Goal: Information Seeking & Learning: Learn about a topic

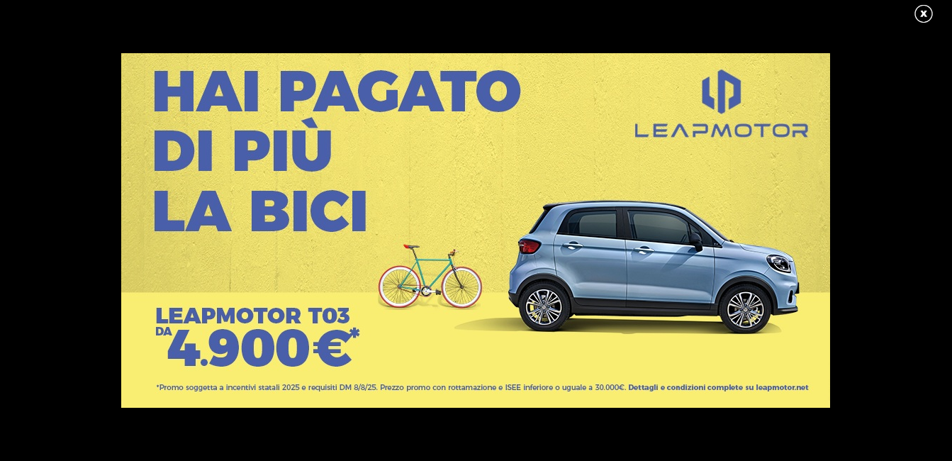
click at [926, 16] on link at bounding box center [930, 14] width 35 height 21
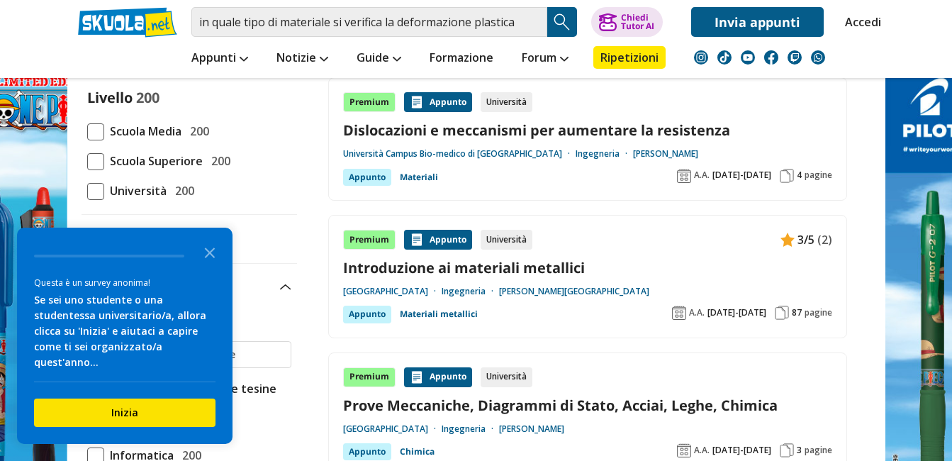
scroll to position [142, 0]
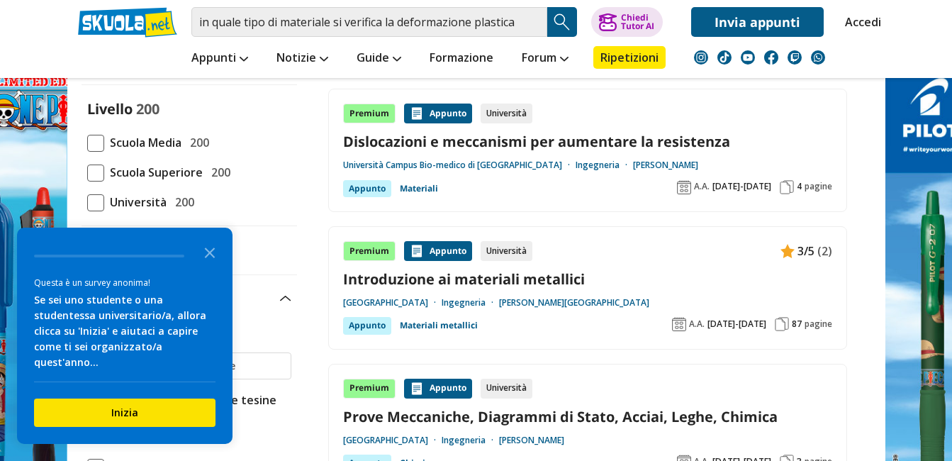
click at [457, 279] on link "Introduzione ai materiali metallici" at bounding box center [587, 278] width 489 height 19
click at [206, 266] on icon "Close the survey" at bounding box center [210, 251] width 28 height 28
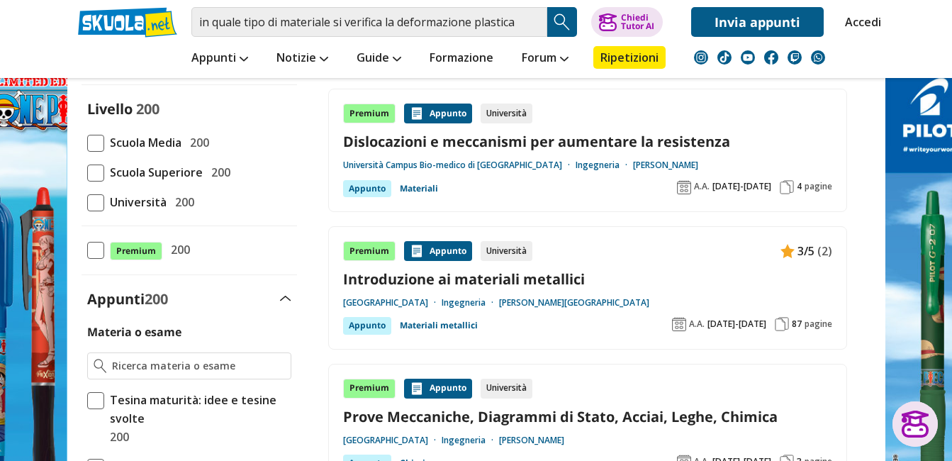
click at [92, 174] on span at bounding box center [95, 172] width 17 height 17
click at [87, 172] on input "Scuola Superiore 200" at bounding box center [87, 172] width 0 height 0
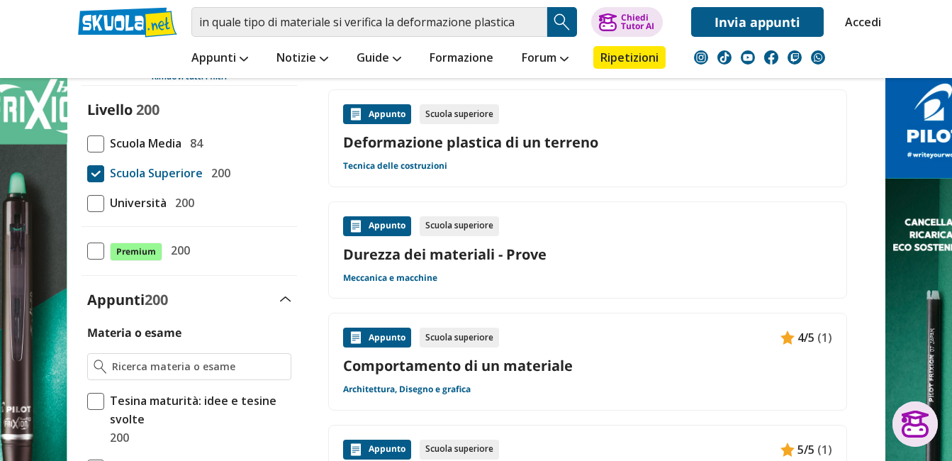
scroll to position [142, 0]
click at [415, 279] on link "Meccanica e macchine" at bounding box center [390, 276] width 94 height 11
